Goal: Find specific page/section: Find specific page/section

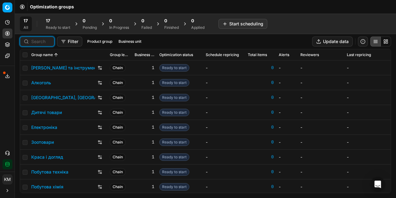
click at [43, 41] on input at bounding box center [40, 41] width 19 height 6
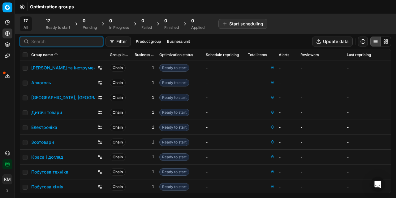
click at [38, 83] on link "Алкоголь" at bounding box center [41, 82] width 20 height 6
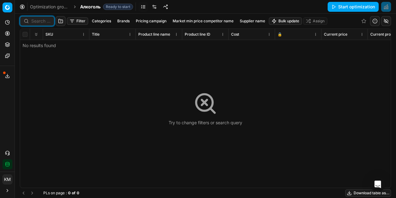
click at [35, 22] on input at bounding box center [40, 21] width 19 height 6
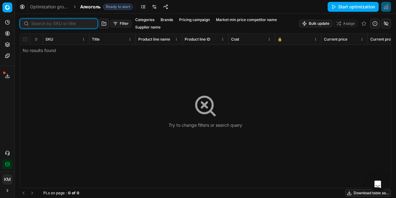
paste input "426425"
type input "426425"
click at [94, 22] on button "button" at bounding box center [97, 23] width 7 height 7
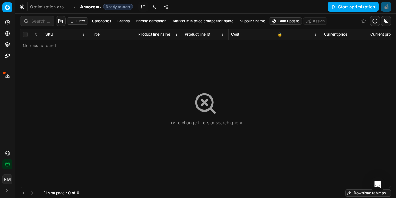
click at [57, 7] on link "Optimization groups" at bounding box center [50, 7] width 40 height 6
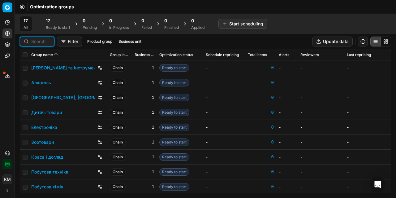
click at [45, 42] on input at bounding box center [40, 41] width 19 height 6
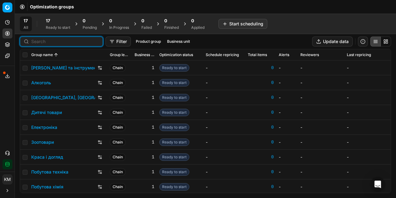
paste input "426425"
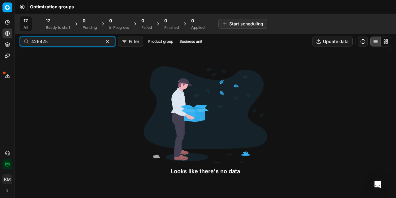
type input "426425"
click at [104, 41] on button "button" at bounding box center [107, 41] width 7 height 7
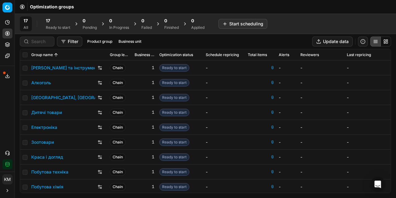
click at [47, 82] on link "Алкоголь" at bounding box center [41, 82] width 20 height 6
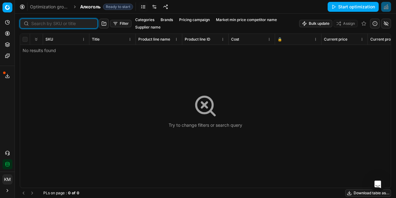
click at [41, 22] on input at bounding box center [62, 23] width 62 height 6
click at [204, 117] on div "Try to change filters or search query" at bounding box center [206, 110] width 74 height 35
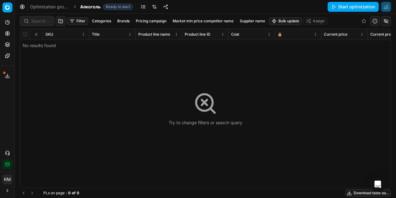
click at [54, 5] on link "Optimization groups" at bounding box center [50, 7] width 40 height 6
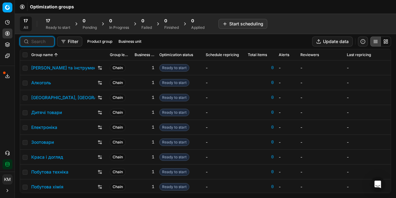
click at [43, 43] on input at bounding box center [40, 41] width 19 height 6
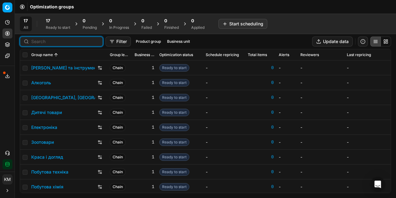
paste input "426425"
type input "426425"
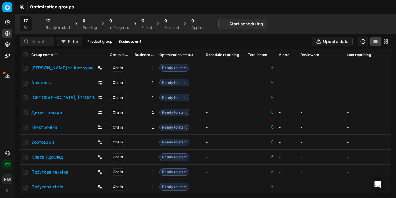
click at [41, 82] on link "Алкоголь" at bounding box center [41, 82] width 20 height 6
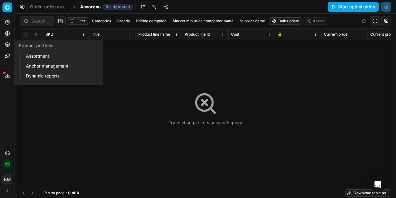
click at [154, 82] on div "Try to change filters or search query" at bounding box center [205, 108] width 370 height 159
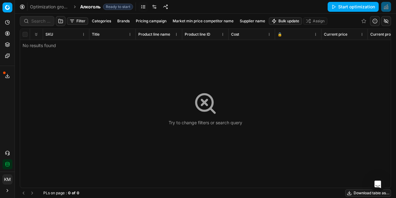
click at [200, 104] on icon at bounding box center [205, 103] width 25 height 25
click at [39, 23] on input at bounding box center [40, 21] width 19 height 6
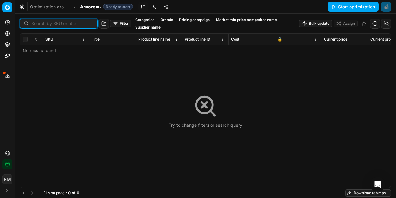
paste input "426425"
type input "426425"
click at [94, 23] on button "button" at bounding box center [97, 23] width 7 height 7
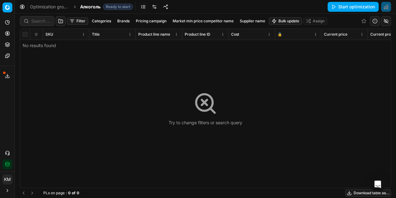
click at [273, 93] on div "Try to change filters or search query" at bounding box center [205, 108] width 370 height 159
click at [39, 23] on input at bounding box center [40, 21] width 19 height 6
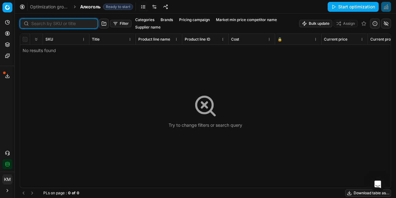
paste input "426425"
type input "426425"
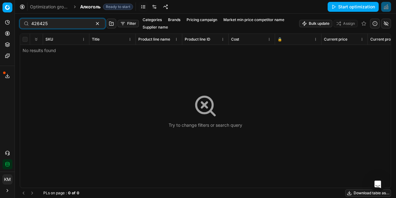
click at [87, 94] on div "Try to change filters or search query" at bounding box center [205, 111] width 370 height 154
click at [94, 24] on button "button" at bounding box center [97, 23] width 7 height 7
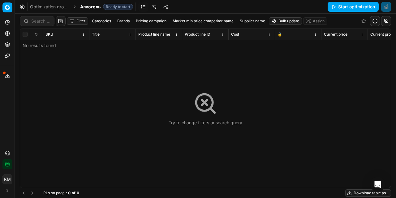
click at [82, 5] on span "Алкоголь" at bounding box center [90, 7] width 20 height 6
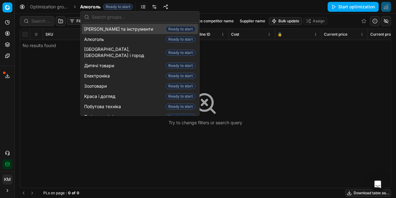
click at [60, 7] on link "Optimization groups" at bounding box center [50, 7] width 40 height 6
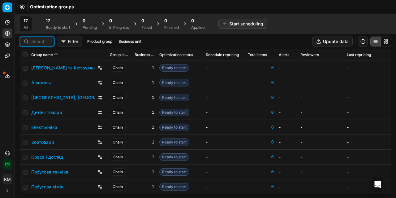
click at [38, 41] on input at bounding box center [40, 41] width 19 height 6
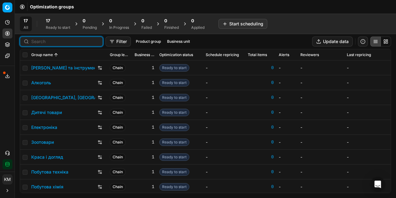
paste input "426425"
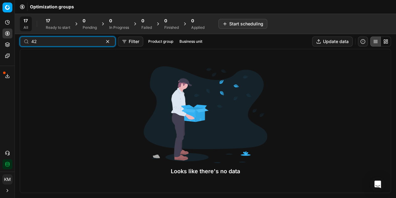
type input "4"
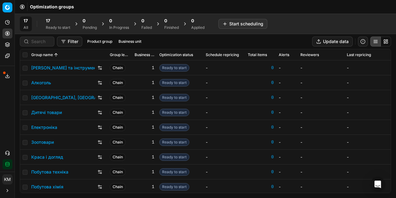
click at [40, 83] on link "Алкоголь" at bounding box center [41, 82] width 20 height 6
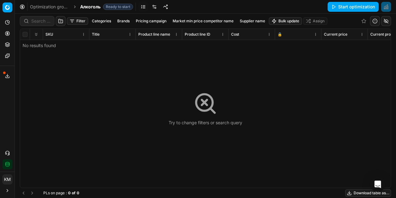
click at [203, 104] on icon at bounding box center [204, 102] width 5 height 5
drag, startPoint x: 203, startPoint y: 104, endPoint x: 197, endPoint y: 101, distance: 6.7
click at [201, 104] on icon at bounding box center [205, 103] width 25 height 25
click at [197, 101] on circle at bounding box center [204, 102] width 16 height 16
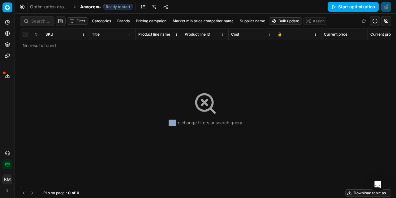
click at [197, 101] on circle at bounding box center [204, 102] width 16 height 16
